Goal: Task Accomplishment & Management: Complete application form

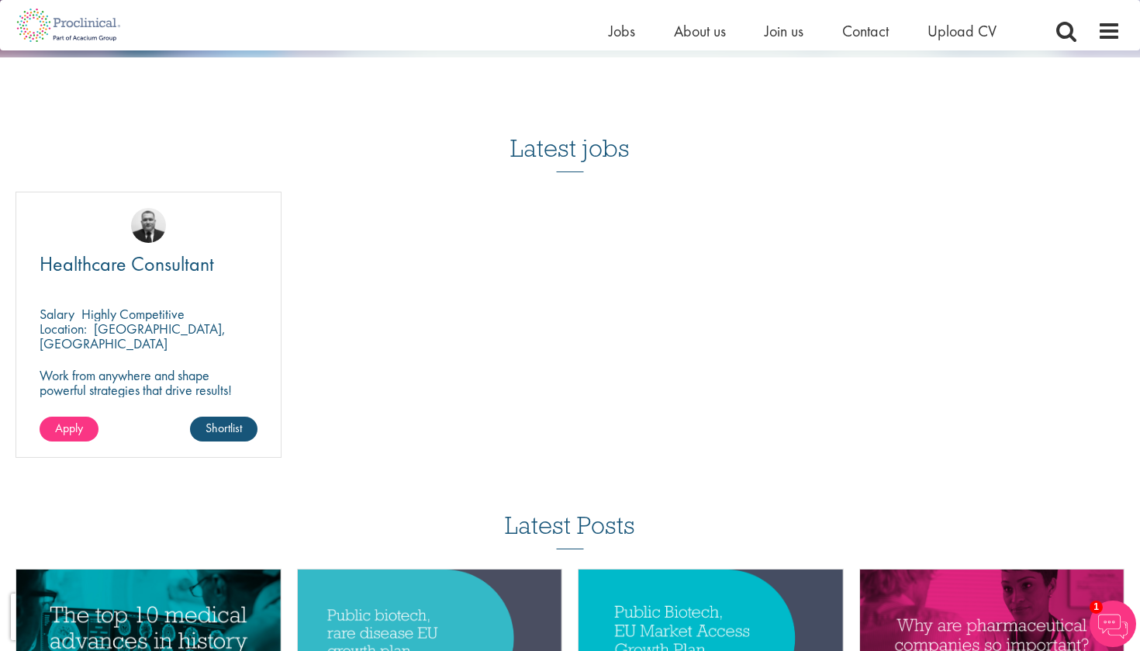
scroll to position [1534, 0]
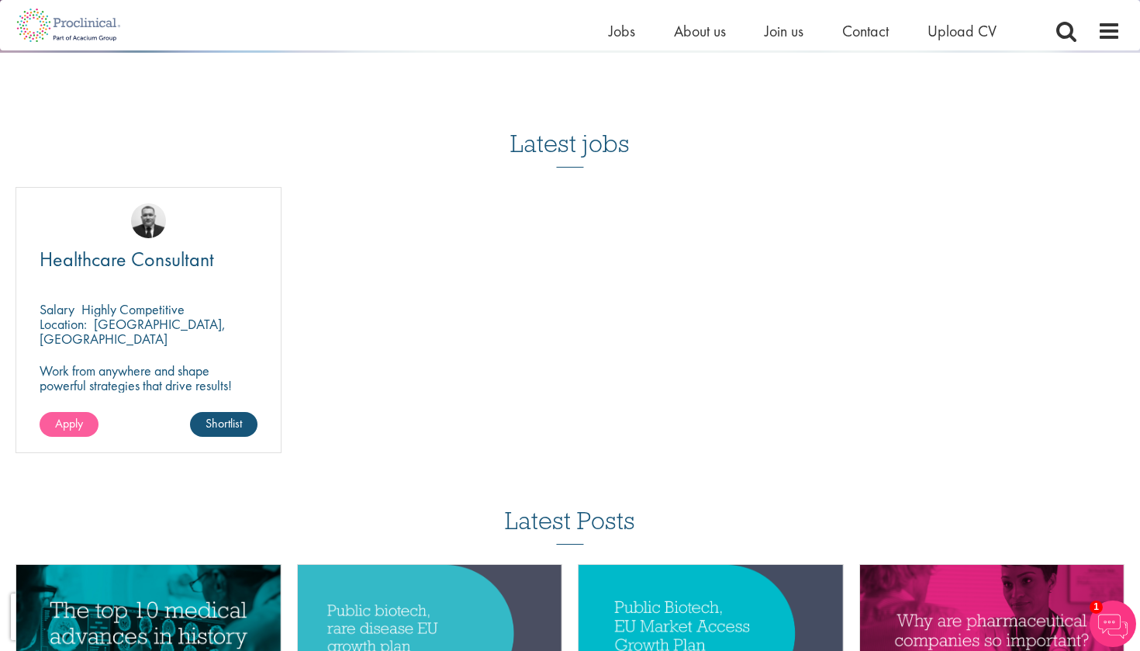
click at [88, 413] on link "Apply" at bounding box center [69, 424] width 59 height 25
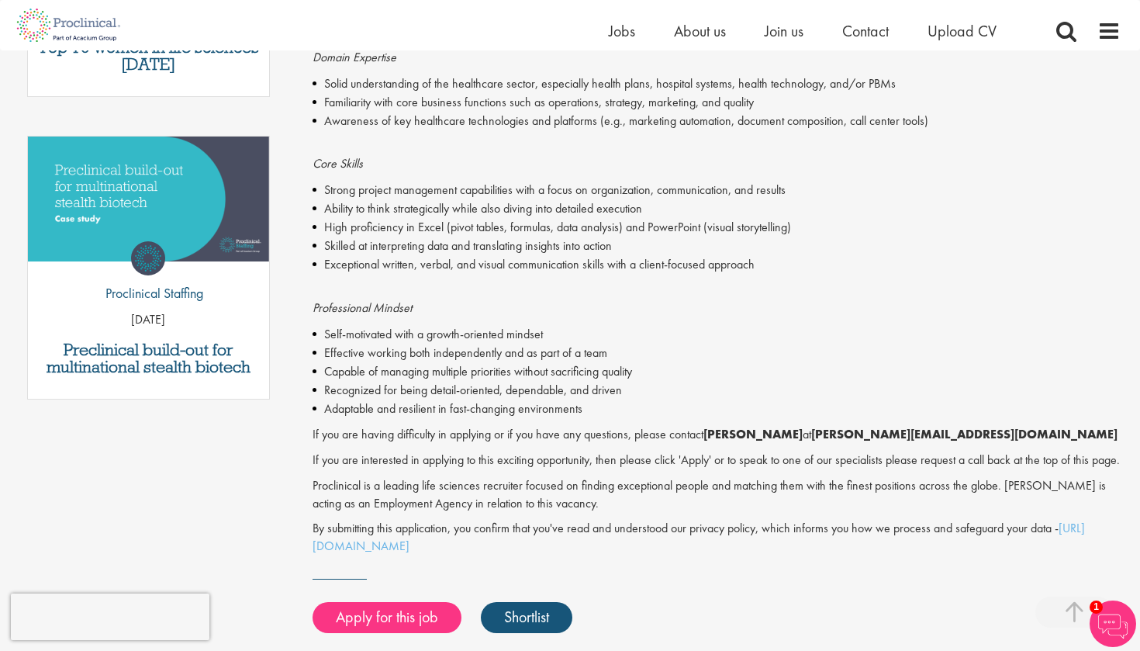
scroll to position [733, 0]
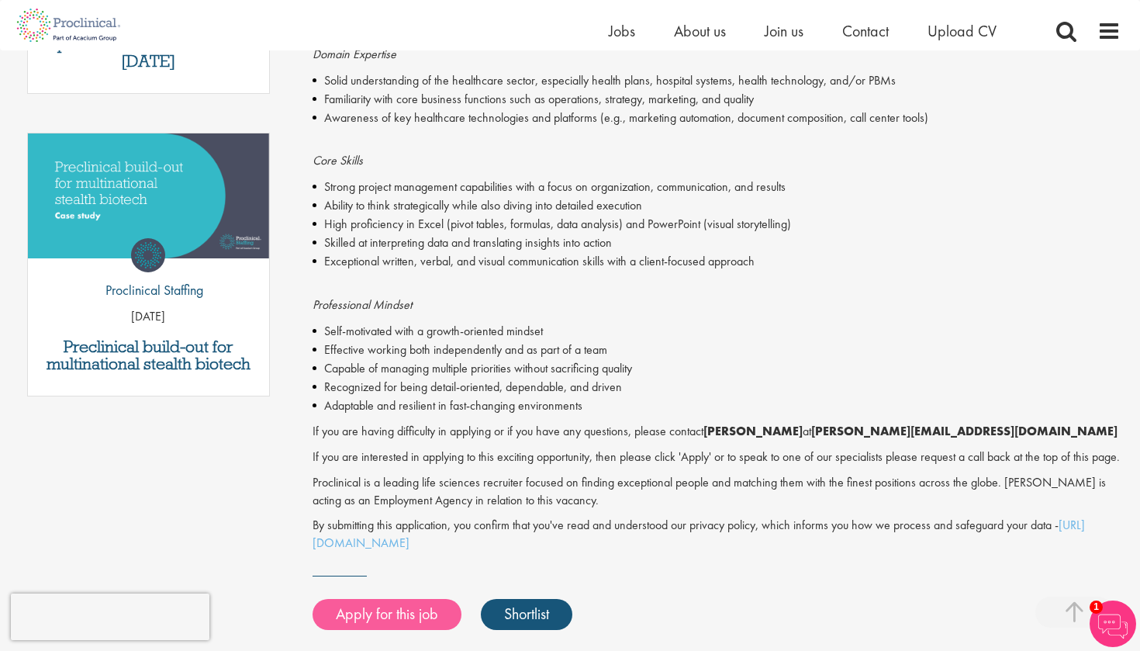
click at [407, 618] on link "Apply for this job" at bounding box center [387, 614] width 149 height 31
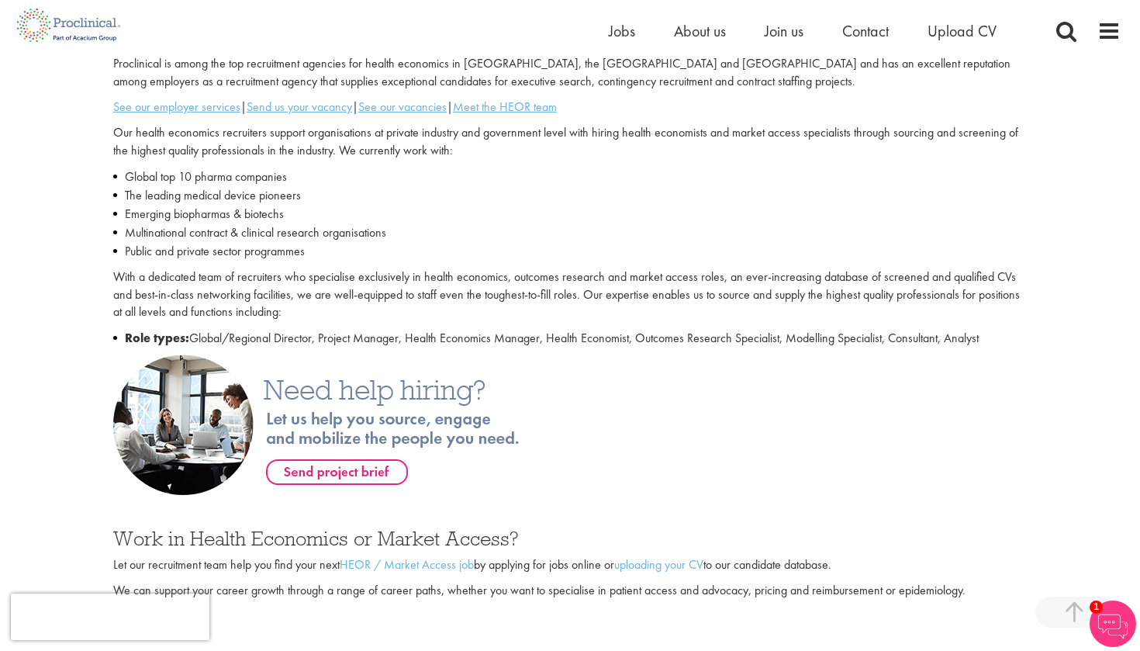
scroll to position [539, 0]
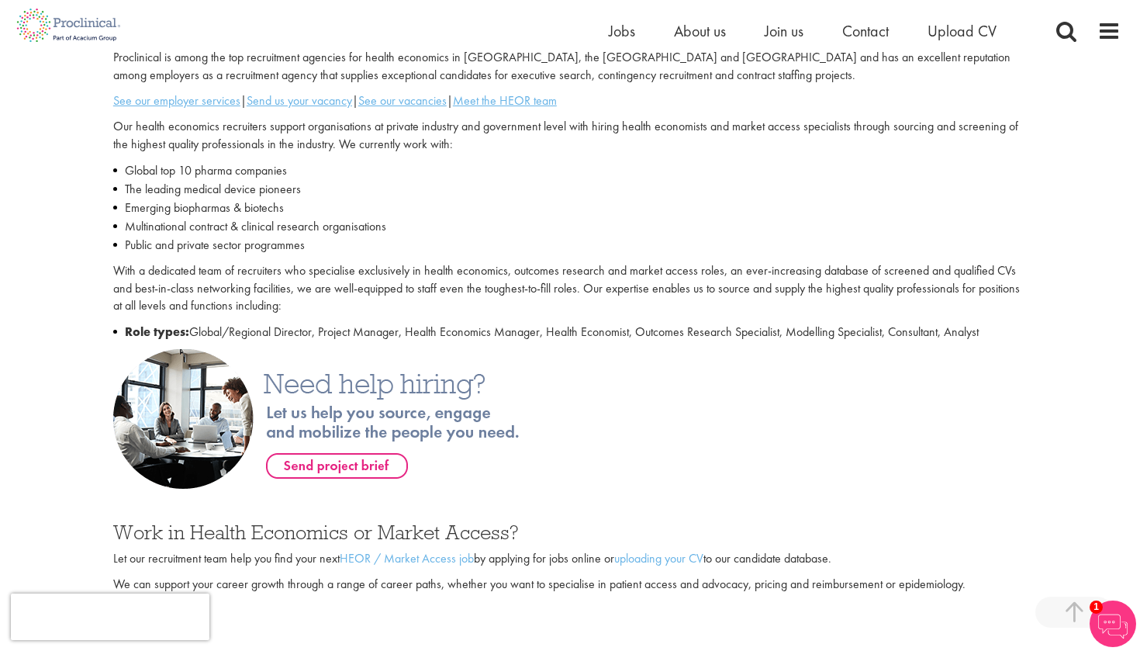
click at [327, 462] on img at bounding box center [345, 419] width 465 height 140
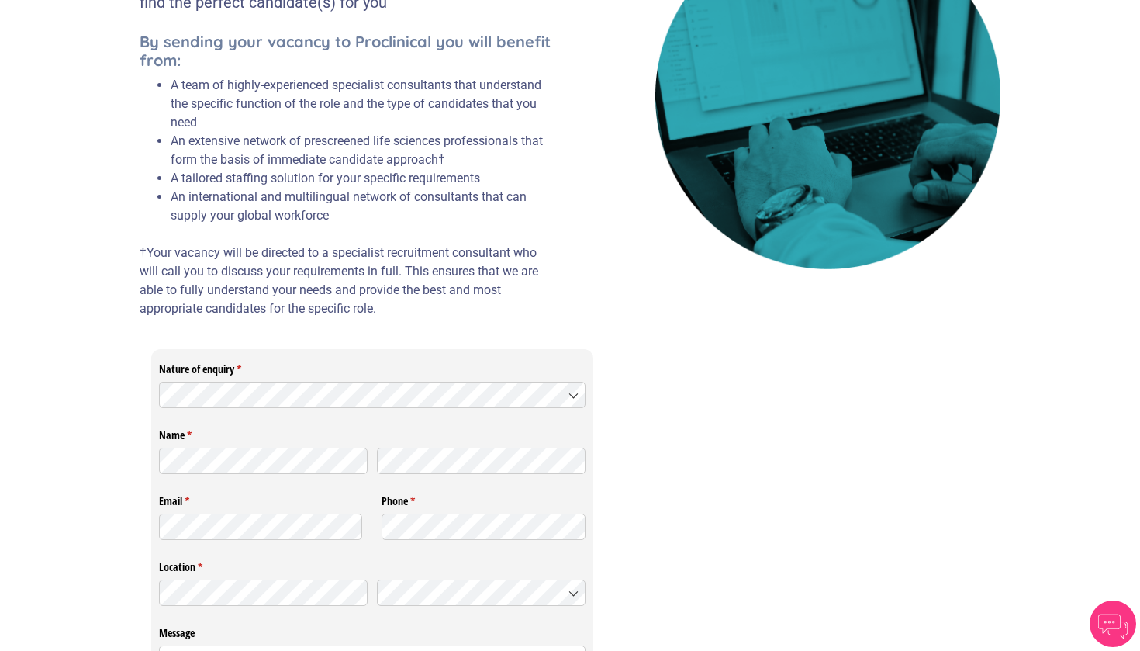
scroll to position [198, 0]
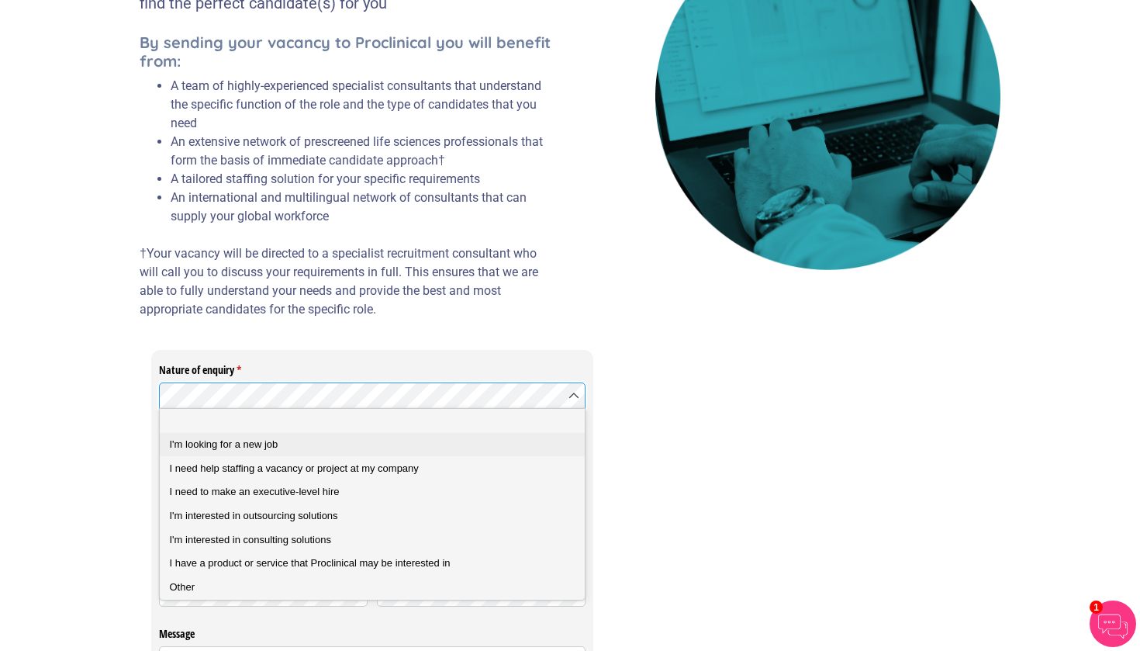
click at [312, 446] on div "I'm looking for a new job" at bounding box center [373, 445] width 406 height 14
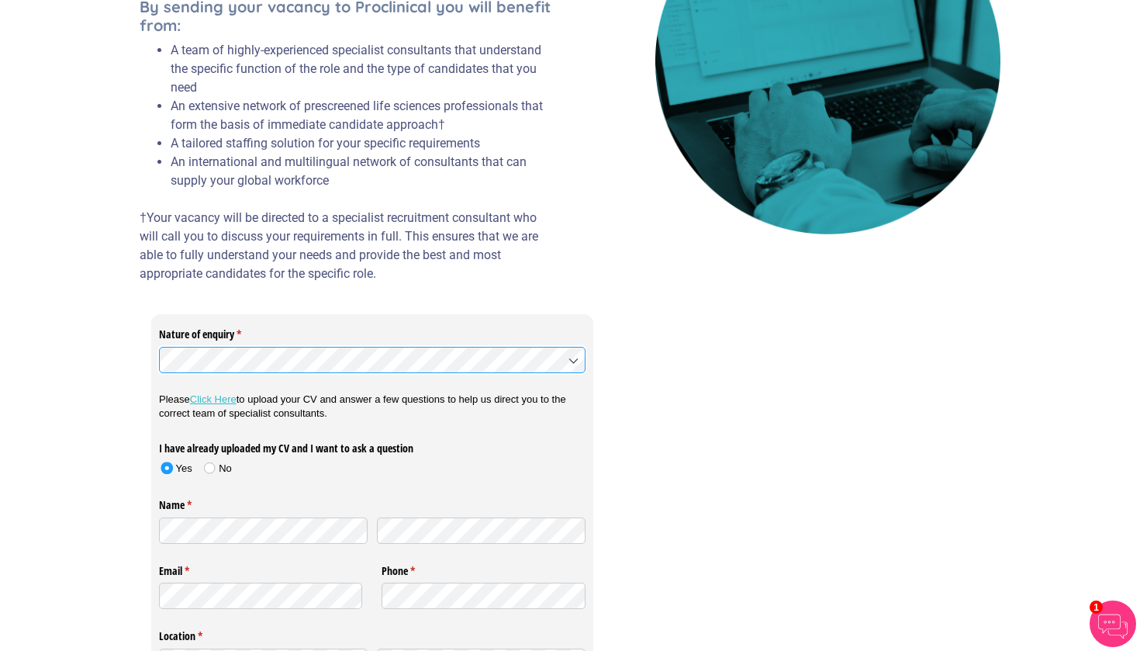
scroll to position [236, 0]
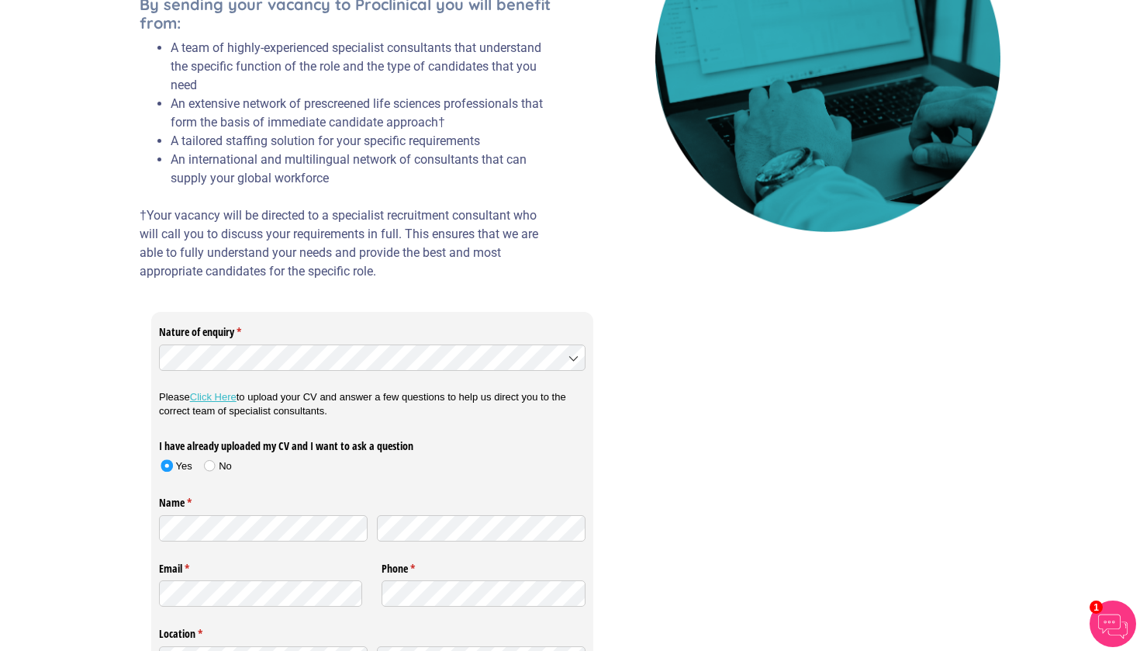
click at [220, 398] on link "Click Here" at bounding box center [213, 397] width 47 height 12
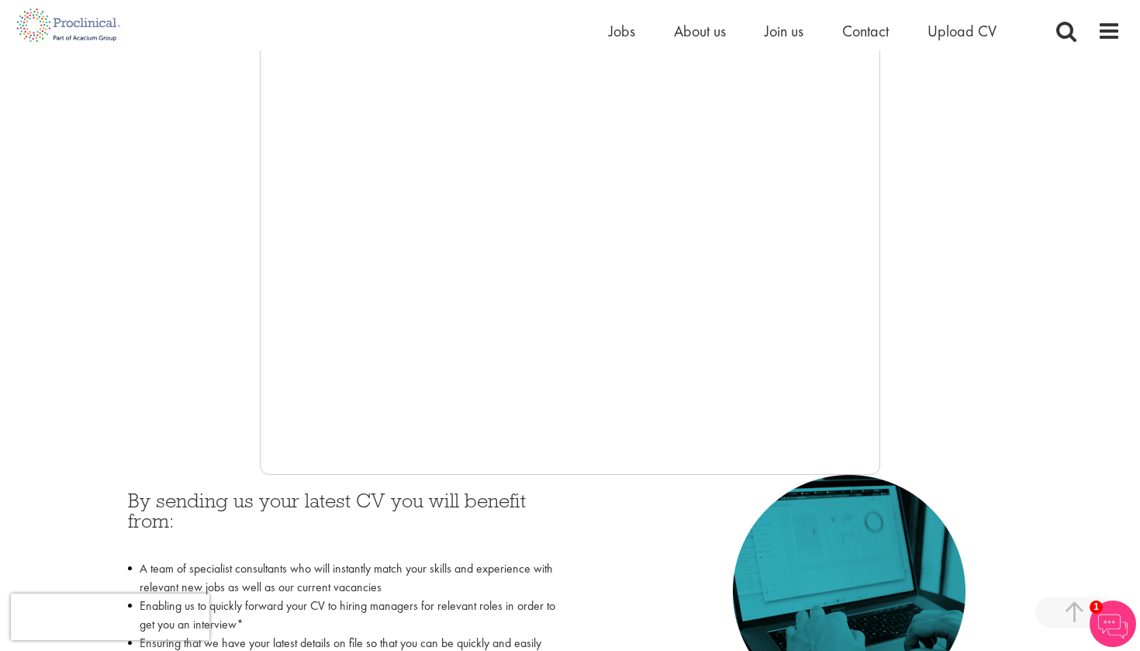
scroll to position [310, 0]
click at [761, 33] on ul "Home Jobs About us Join us Contact Upload CV" at bounding box center [822, 30] width 427 height 23
click at [785, 33] on span "Join us" at bounding box center [784, 31] width 39 height 20
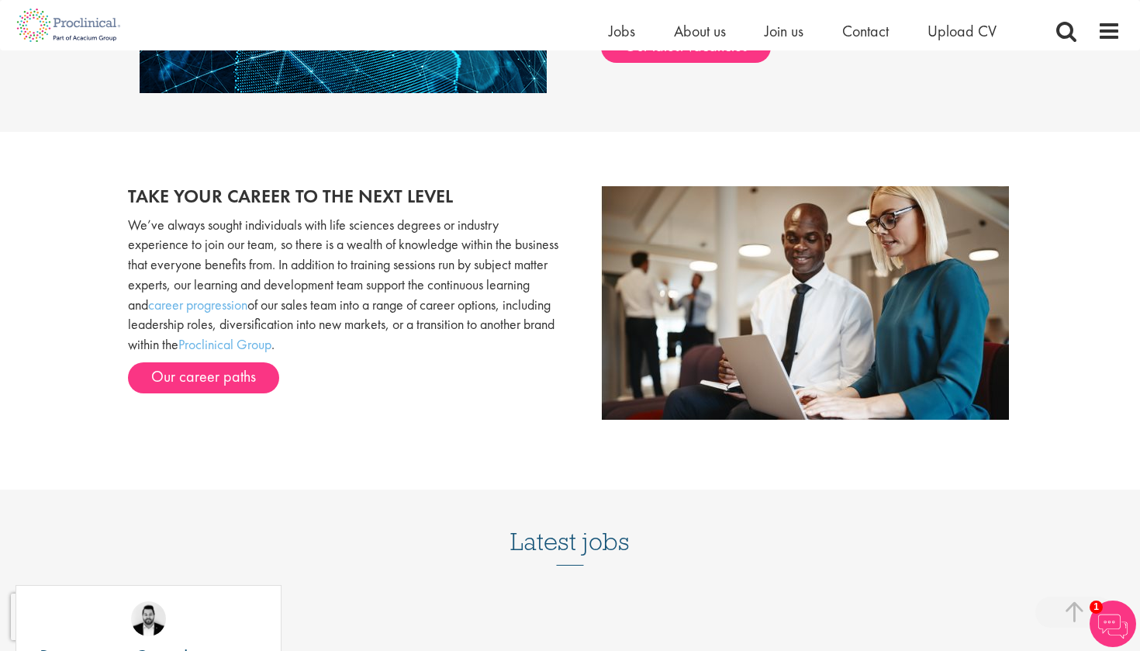
scroll to position [1521, 0]
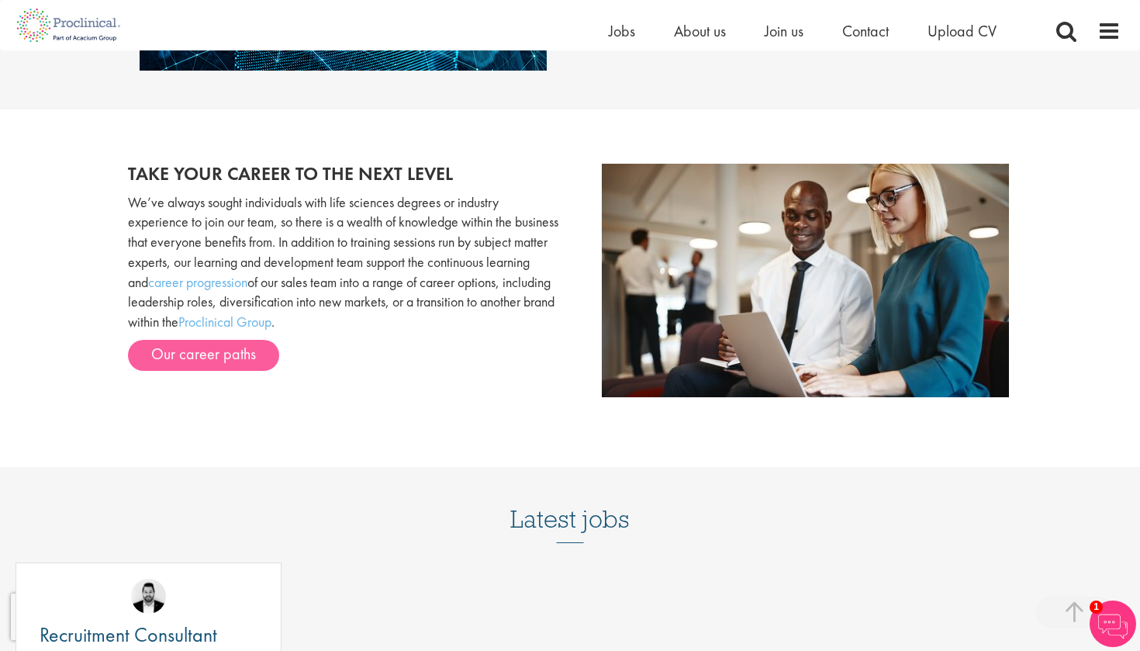
click at [212, 349] on link "Our career paths" at bounding box center [203, 355] width 151 height 31
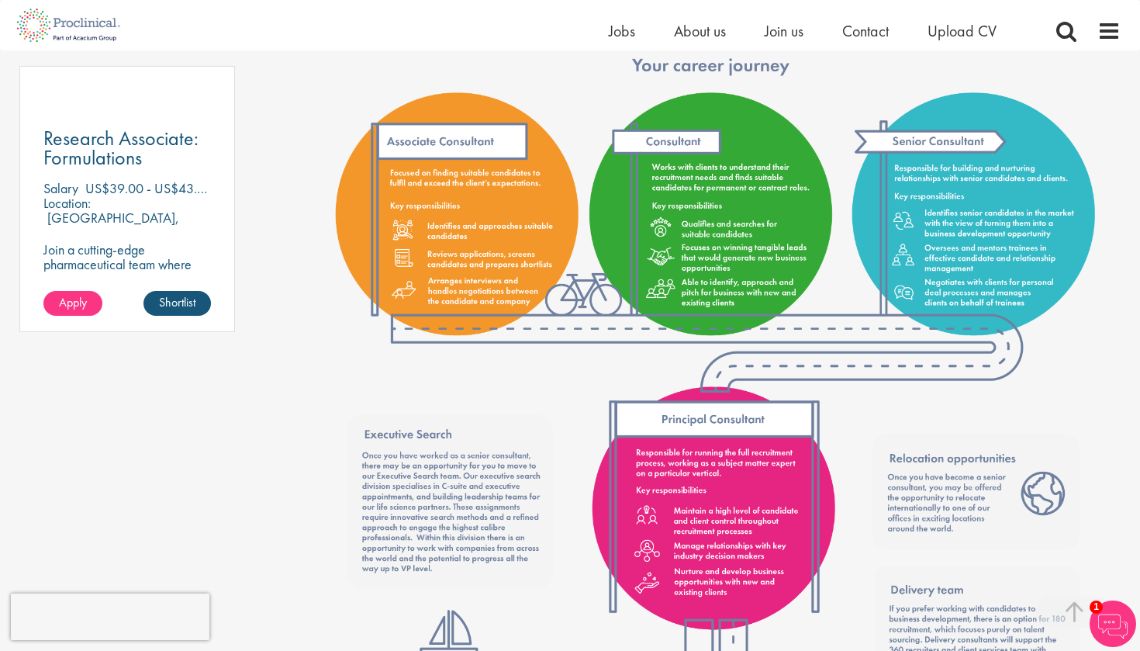
scroll to position [1146, 0]
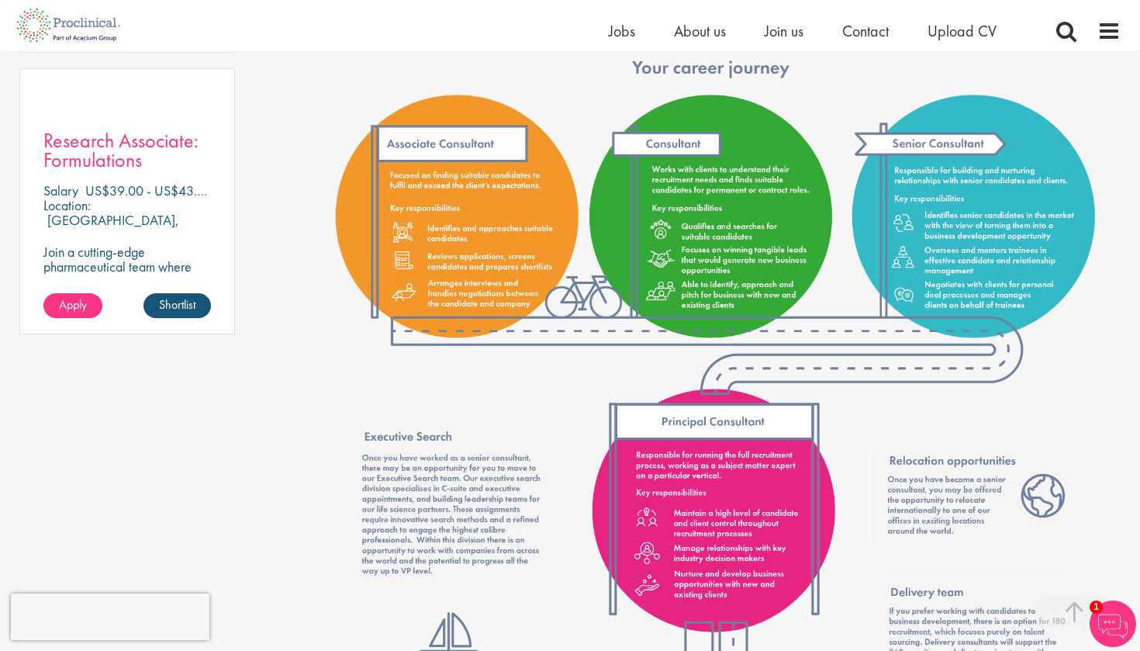
click at [129, 133] on span "Research Associate: Formulations" at bounding box center [120, 150] width 155 height 46
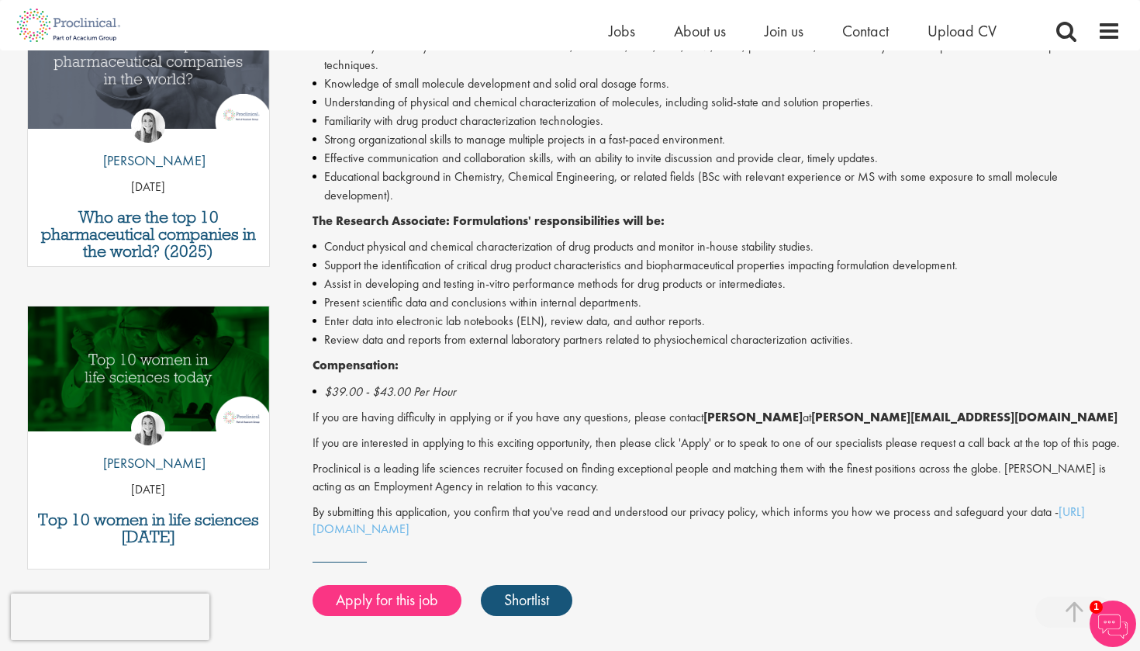
scroll to position [559, 0]
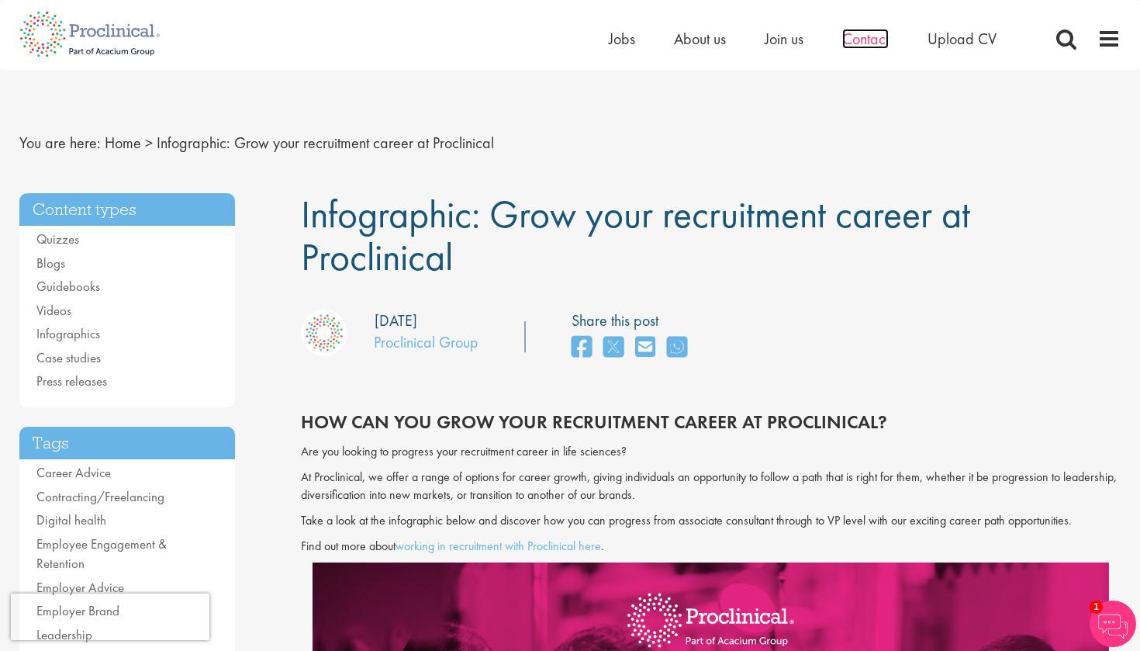
click at [867, 48] on span "Contact" at bounding box center [866, 39] width 47 height 20
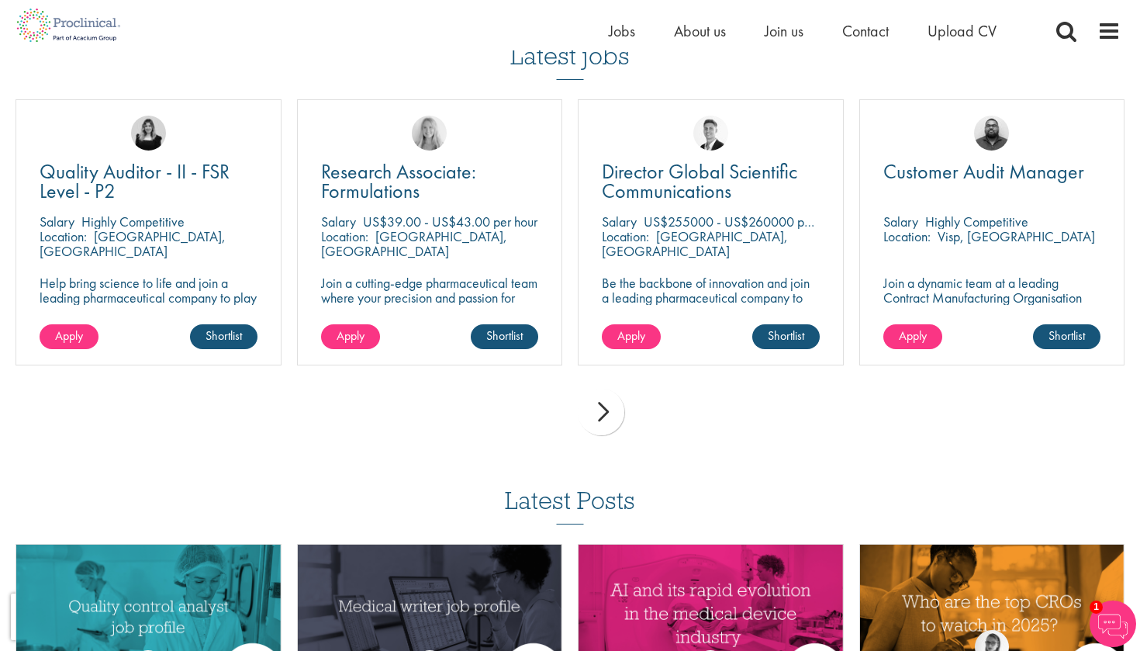
scroll to position [1079, 0]
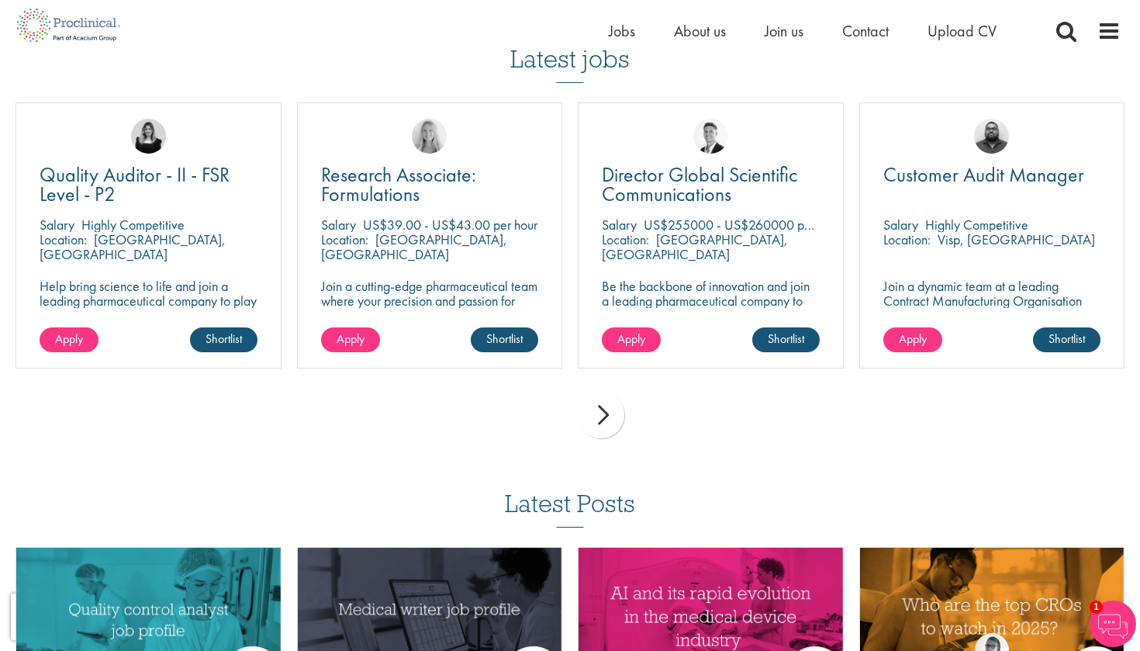
click at [613, 427] on div "next" at bounding box center [601, 415] width 47 height 47
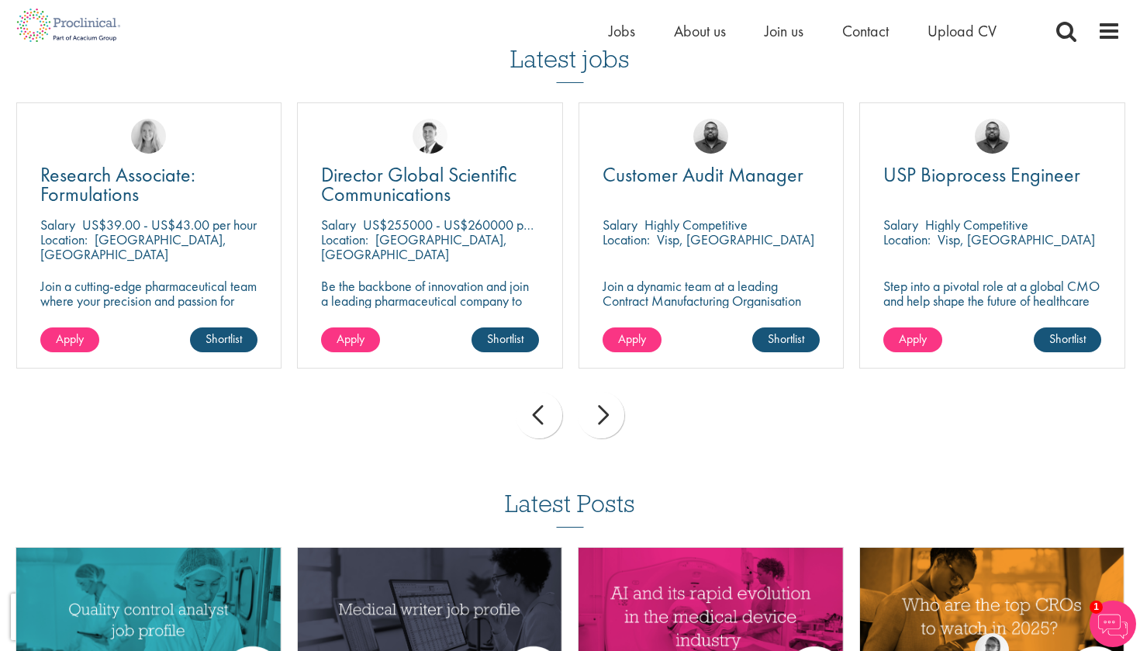
click at [606, 424] on div "next" at bounding box center [601, 415] width 47 height 47
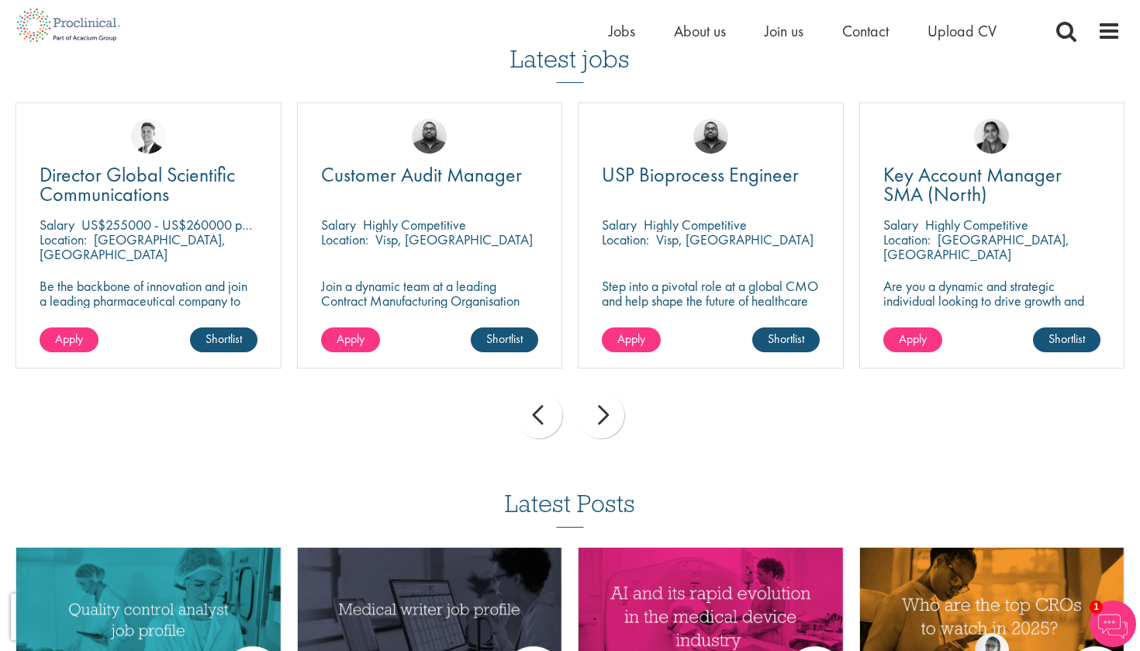
click at [606, 424] on div "next" at bounding box center [601, 415] width 47 height 47
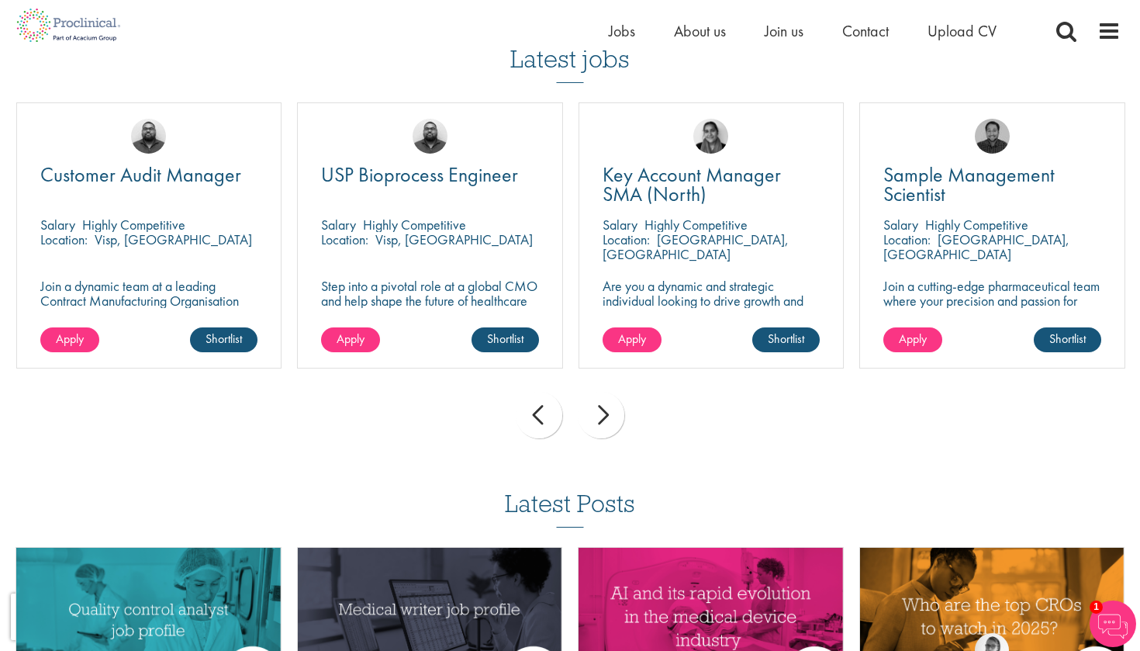
click at [606, 424] on div "next" at bounding box center [601, 415] width 47 height 47
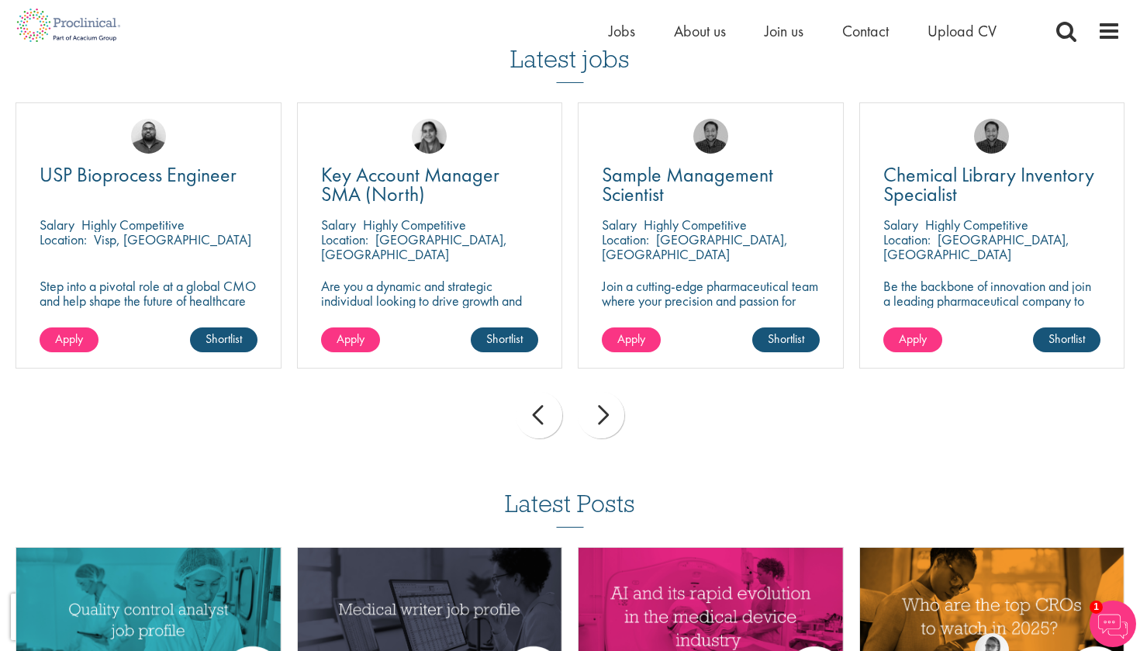
click at [606, 424] on div "next" at bounding box center [601, 415] width 47 height 47
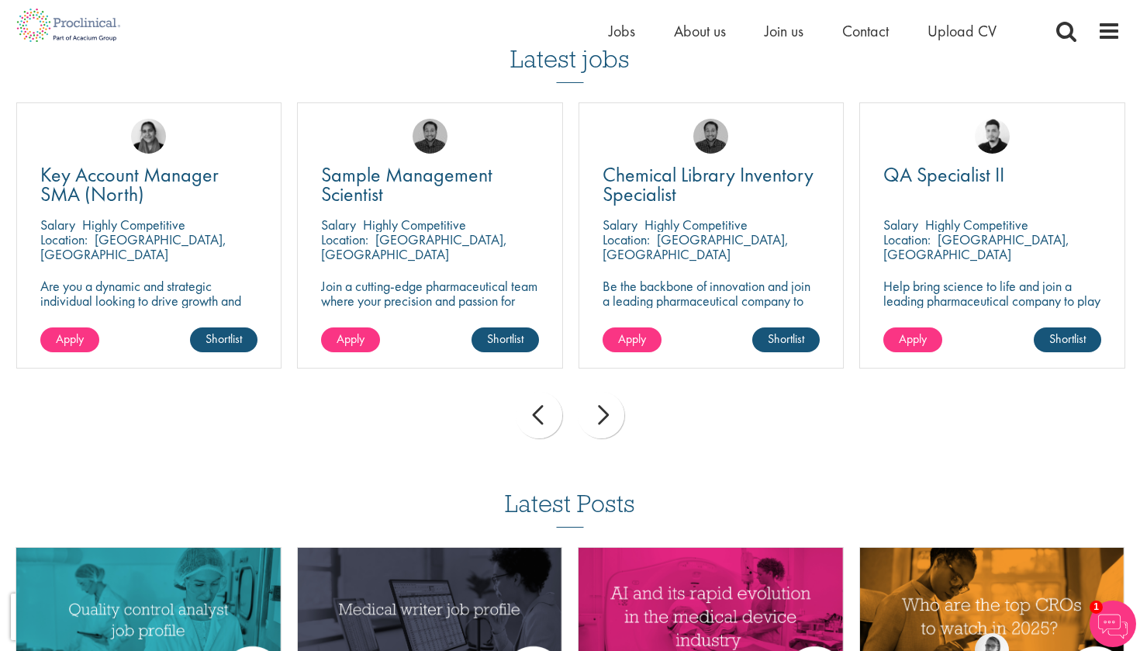
click at [606, 424] on div "next" at bounding box center [601, 415] width 47 height 47
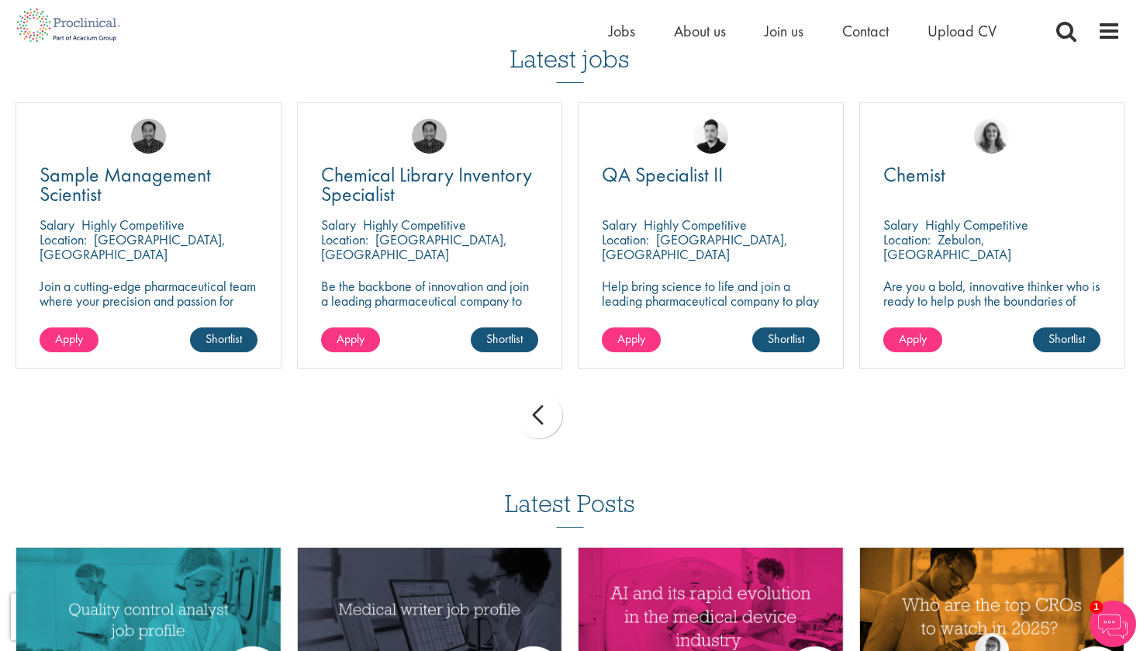
click at [606, 424] on div "prev next" at bounding box center [570, 417] width 1125 height 67
click at [866, 36] on span "Contact" at bounding box center [866, 31] width 47 height 20
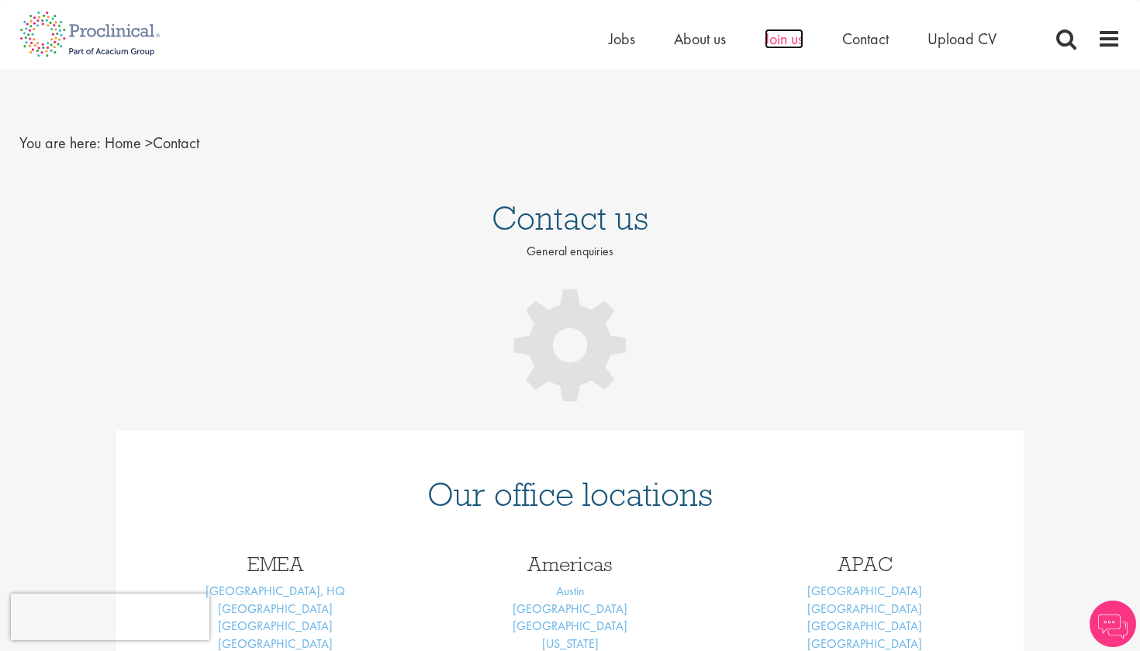
click at [783, 41] on span "Join us" at bounding box center [784, 39] width 39 height 20
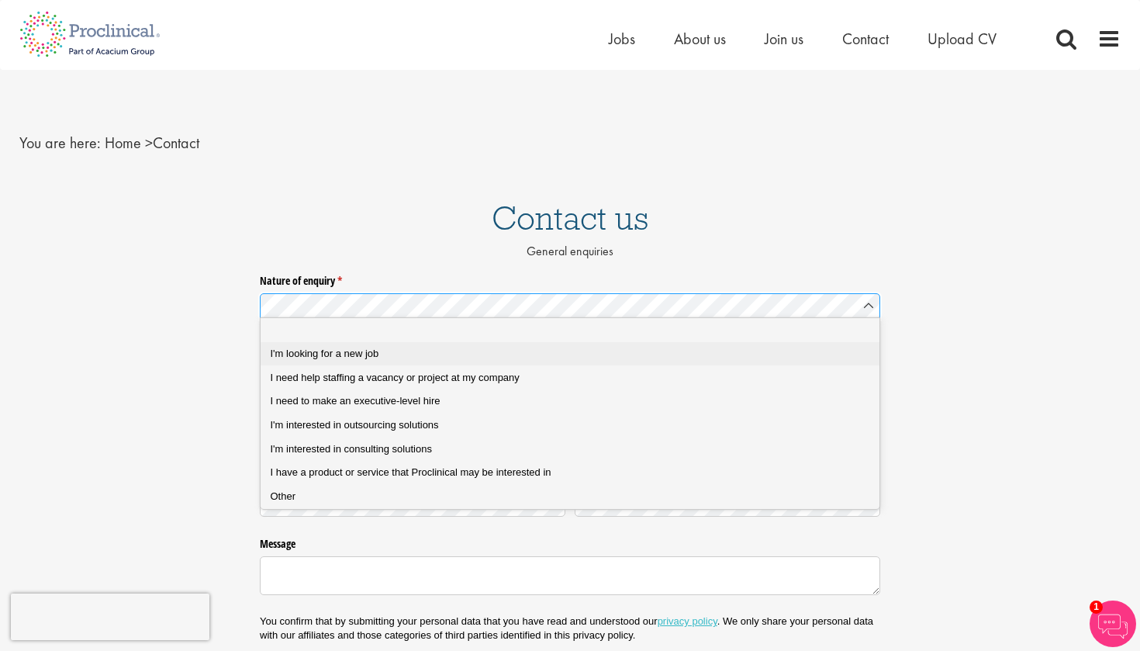
click at [461, 355] on div "I'm looking for a new job" at bounding box center [571, 354] width 600 height 14
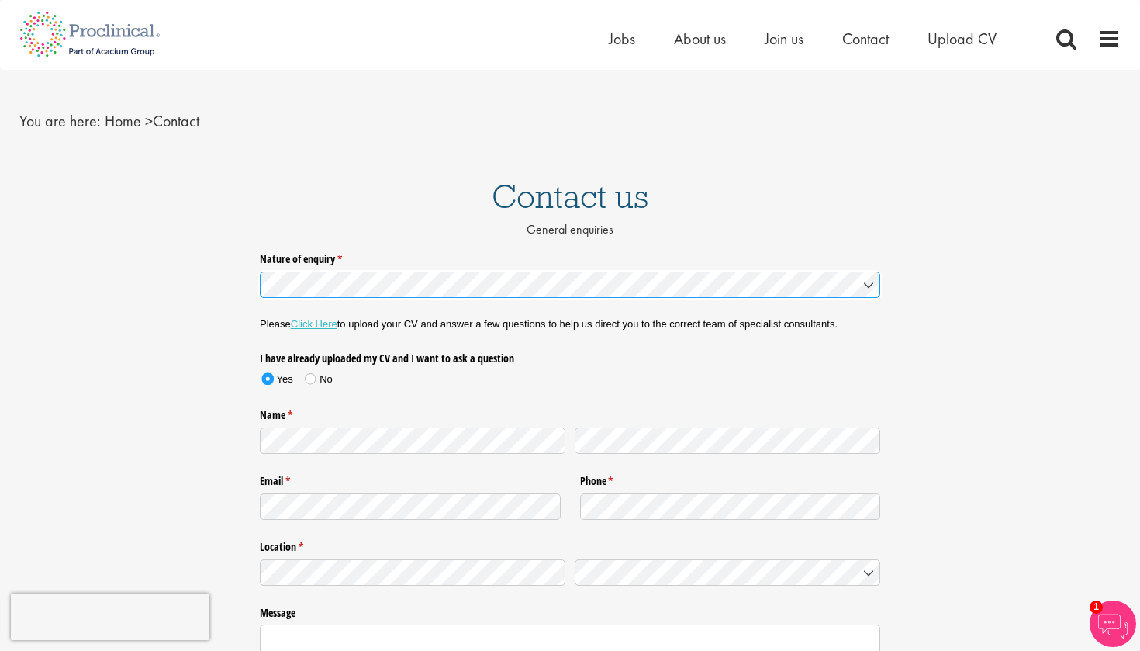
scroll to position [36, 0]
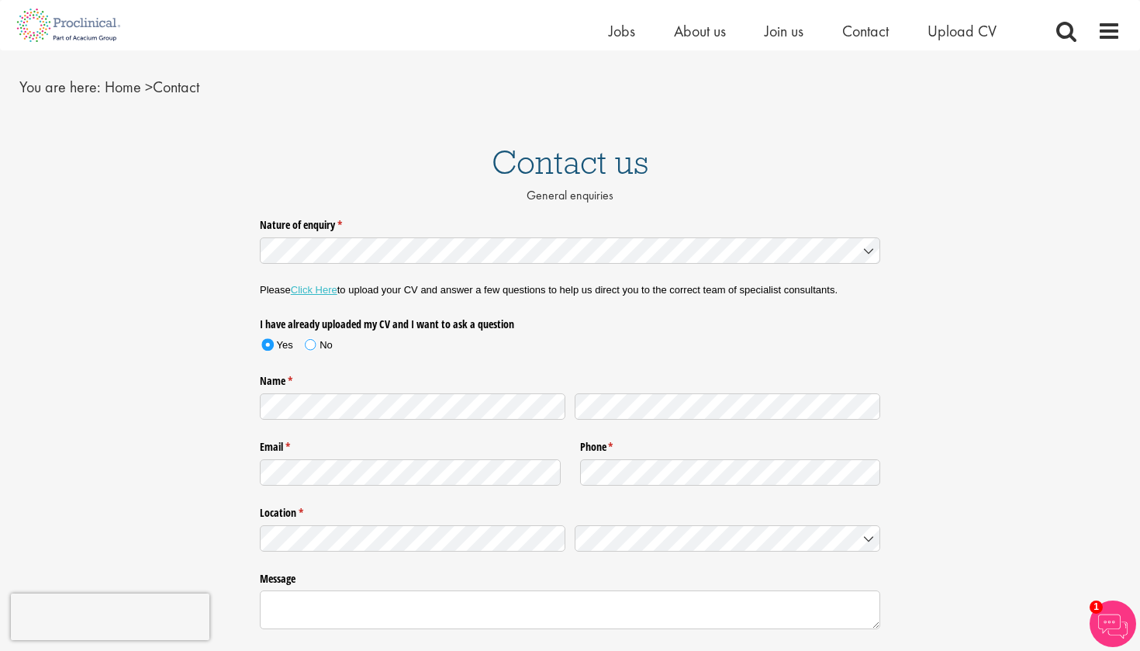
click at [321, 345] on span at bounding box center [310, 344] width 22 height 23
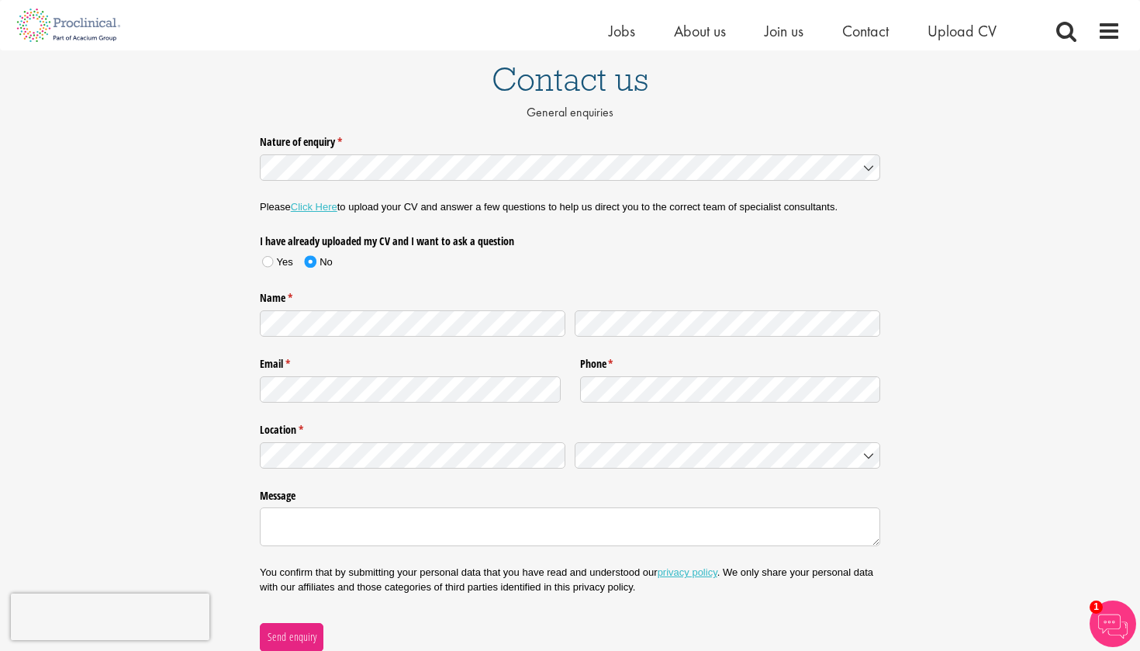
scroll to position [117, 0]
click at [308, 203] on link "Click Here" at bounding box center [314, 209] width 47 height 12
